Goal: Task Accomplishment & Management: Use online tool/utility

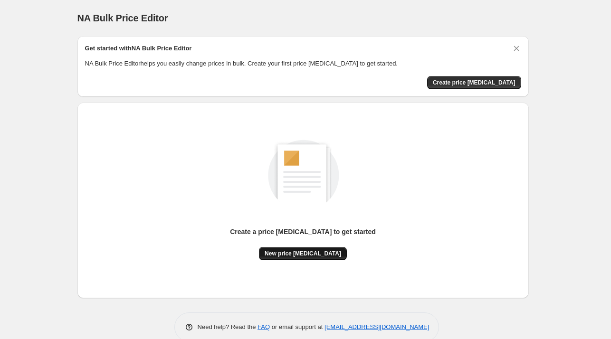
click at [316, 253] on span "New price [MEDICAL_DATA]" at bounding box center [303, 254] width 77 height 8
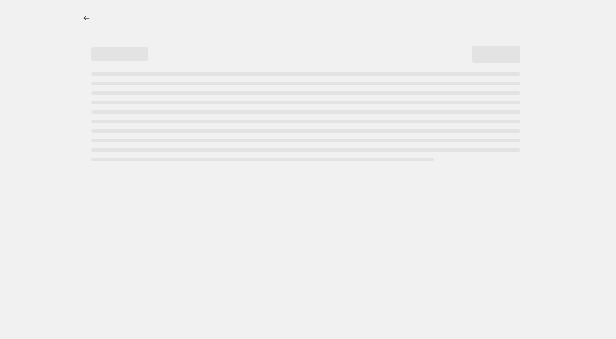
select select "percentage"
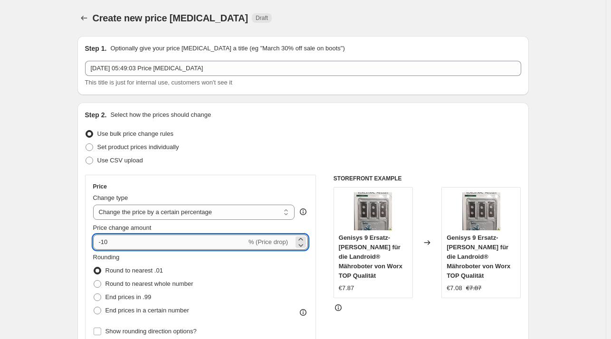
click at [188, 240] on input "-10" at bounding box center [170, 242] width 154 height 15
type input "-1"
type input "-27"
click at [365, 169] on div "Step 2. Select how the prices should change Use bulk price change rules Set pro…" at bounding box center [303, 269] width 436 height 319
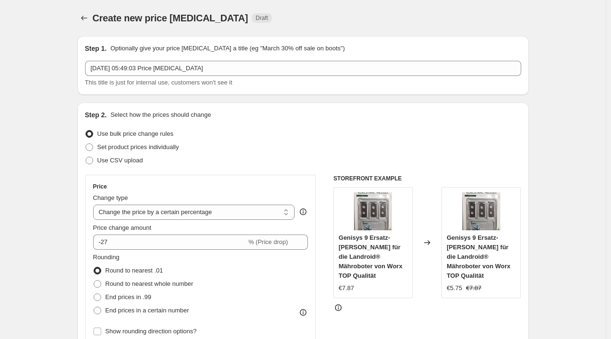
scroll to position [654, 0]
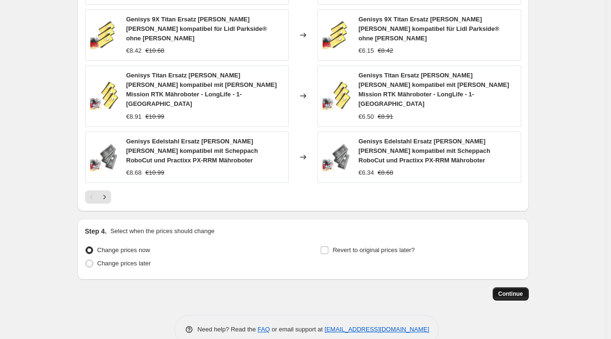
click at [504, 288] on button "Continue" at bounding box center [511, 294] width 36 height 13
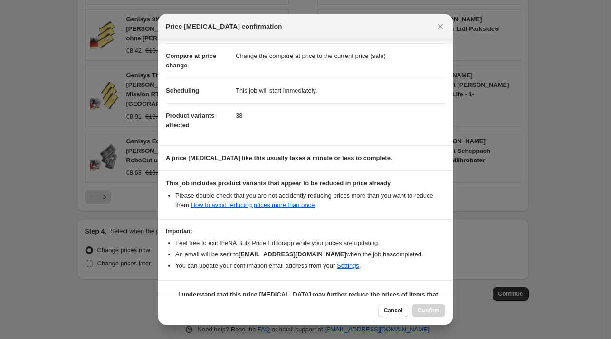
scroll to position [60, 0]
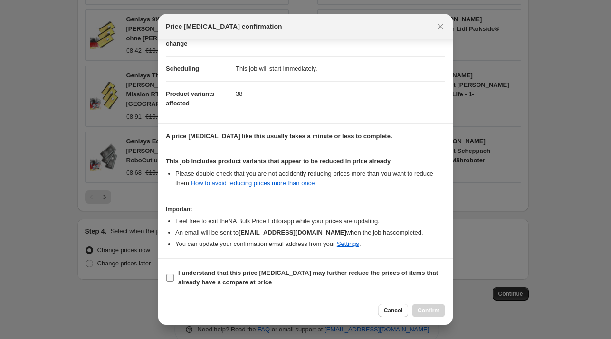
click at [223, 281] on b "I understand that this price [MEDICAL_DATA] may further reduce the prices of it…" at bounding box center [308, 278] width 260 height 17
click at [174, 281] on input "I understand that this price [MEDICAL_DATA] may further reduce the prices of it…" at bounding box center [170, 278] width 8 height 8
checkbox input "true"
click at [425, 306] on button "Confirm" at bounding box center [428, 310] width 33 height 13
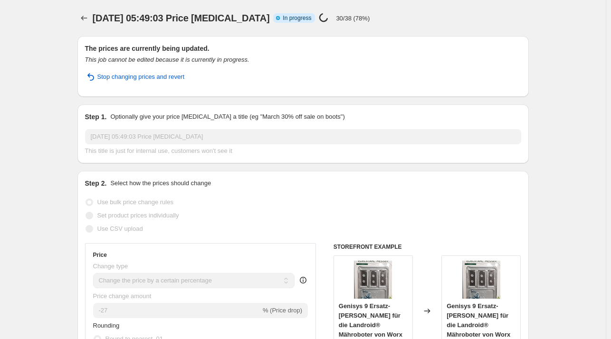
select select "percentage"
